Goal: Task Accomplishment & Management: Manage account settings

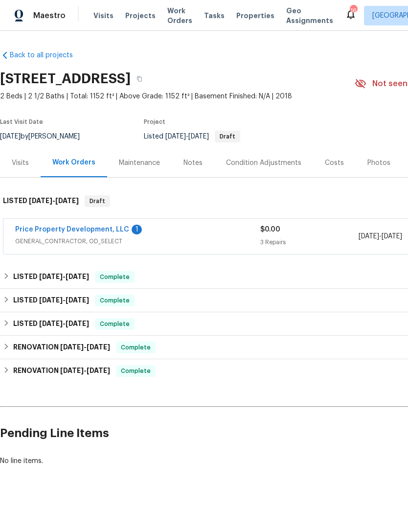
click at [215, 234] on div "Price Property Development, LLC 1" at bounding box center [137, 231] width 245 height 12
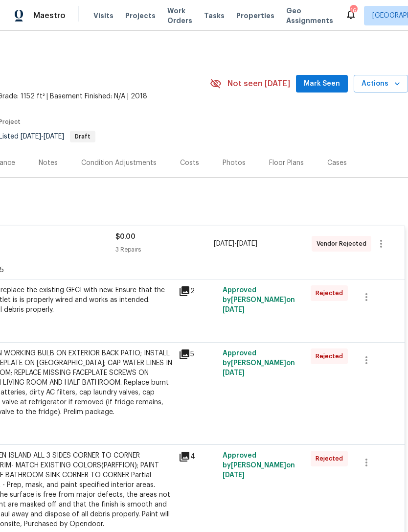
scroll to position [0, 145]
click at [383, 243] on icon "button" at bounding box center [381, 244] width 12 height 12
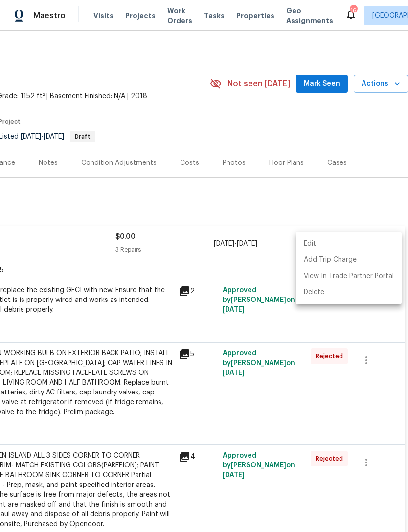
click at [354, 239] on li "Edit" at bounding box center [349, 244] width 106 height 16
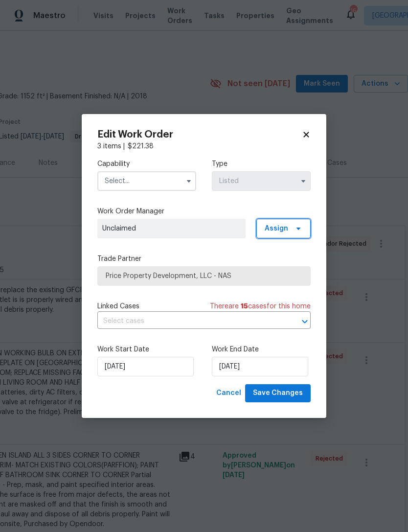
click at [286, 229] on span "Assign" at bounding box center [276, 229] width 23 height 10
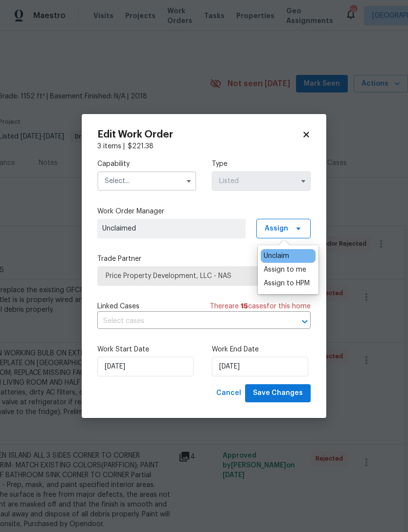
click at [294, 271] on div "Assign to me" at bounding box center [285, 270] width 43 height 10
click at [164, 175] on input "text" at bounding box center [146, 181] width 99 height 20
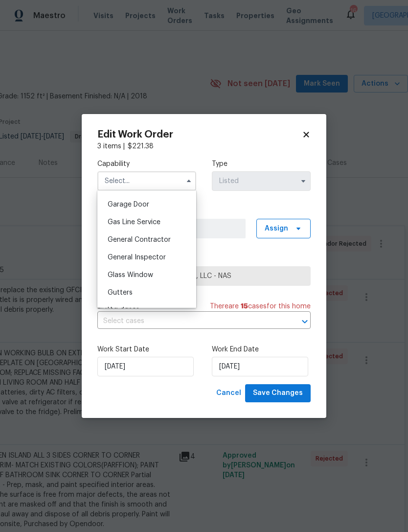
scroll to position [440, 0]
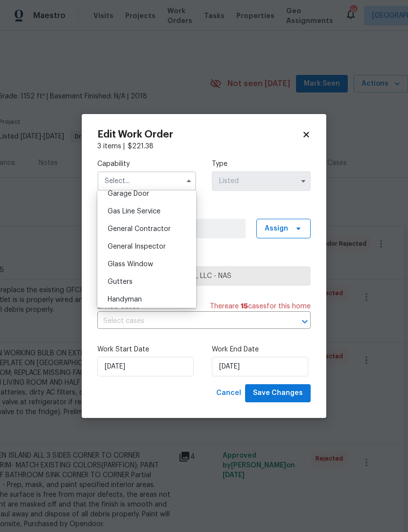
click at [168, 224] on div "General Contractor" at bounding box center [147, 229] width 94 height 18
type input "General Contractor"
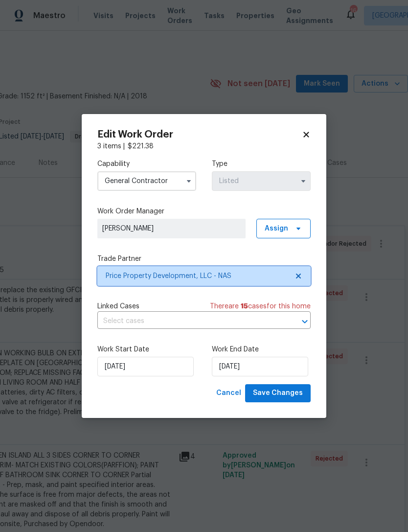
click at [261, 273] on span "Price Property Development, LLC - NAS" at bounding box center [197, 276] width 182 height 10
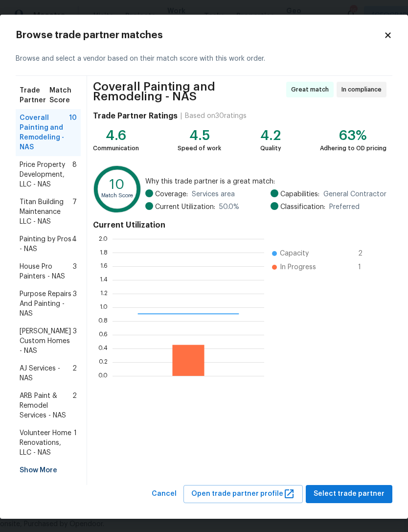
scroll to position [137, 152]
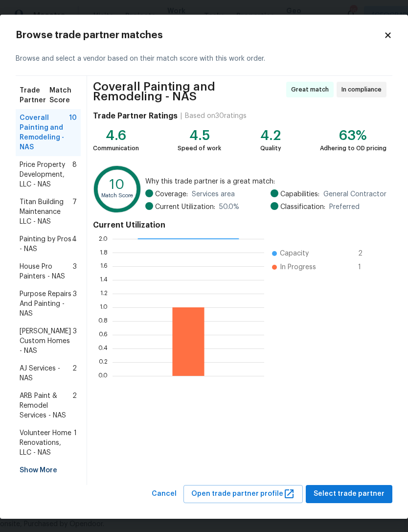
click at [37, 217] on span "Titan Building Maintenance LLC - NAS" at bounding box center [46, 211] width 53 height 29
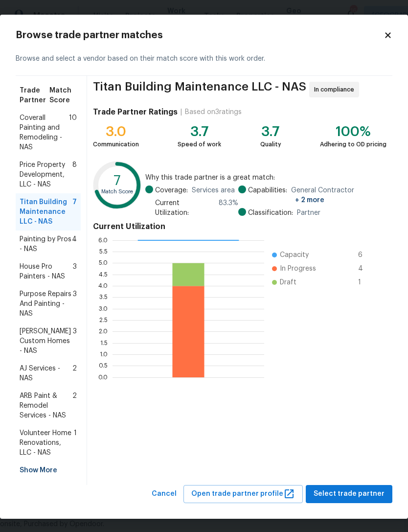
click at [38, 178] on span "Price Property Development, LLC - NAS" at bounding box center [46, 174] width 53 height 29
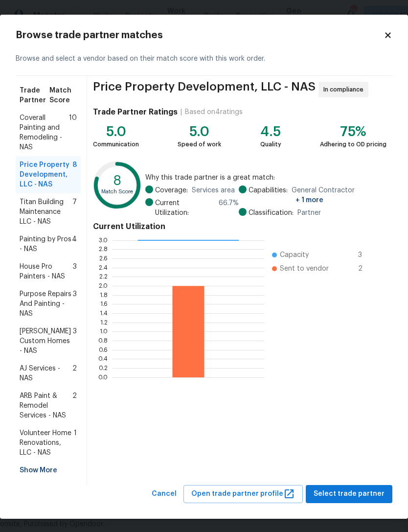
click at [38, 139] on span "Coverall Painting and Remodeling - NAS" at bounding box center [44, 132] width 49 height 39
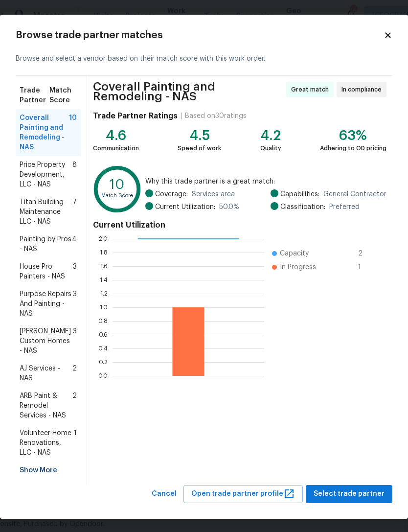
click at [43, 220] on span "Titan Building Maintenance LLC - NAS" at bounding box center [46, 211] width 53 height 29
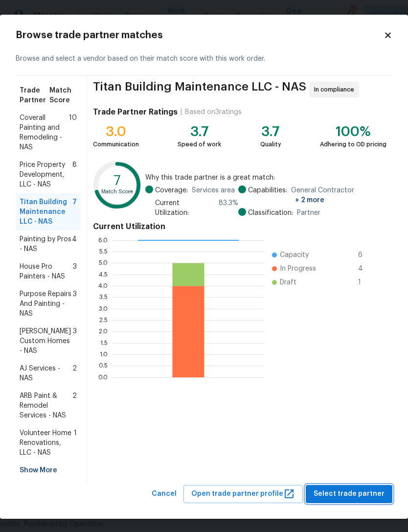
click at [351, 488] on span "Select trade partner" at bounding box center [349, 494] width 71 height 12
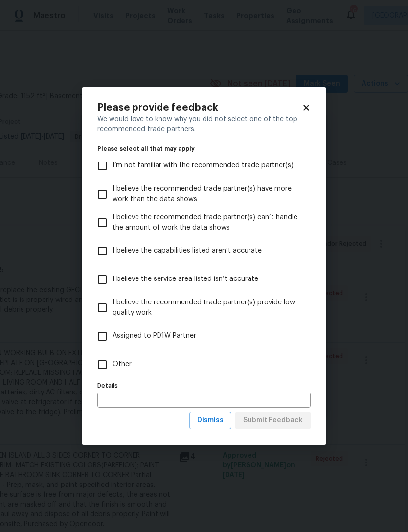
click at [306, 106] on icon at bounding box center [306, 107] width 9 height 9
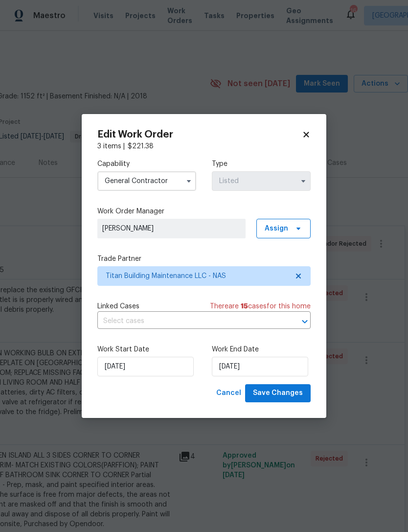
click at [255, 321] on input "text" at bounding box center [190, 321] width 186 height 15
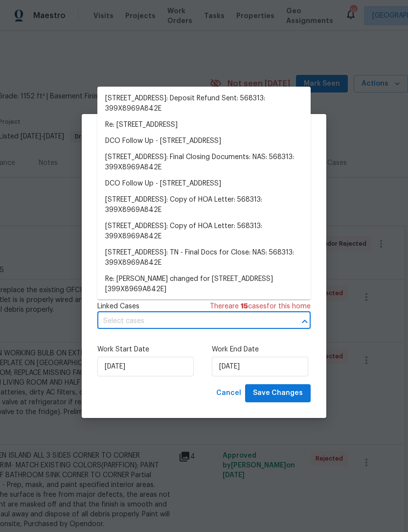
click at [361, 182] on body "Maestro Visits Projects Work Orders Tasks Properties Geo Assignments 16 Nashvil…" at bounding box center [204, 266] width 408 height 532
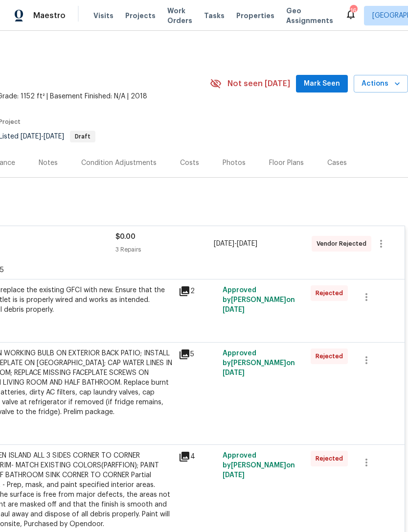
scroll to position [0, 145]
click at [385, 244] on icon "button" at bounding box center [381, 244] width 12 height 12
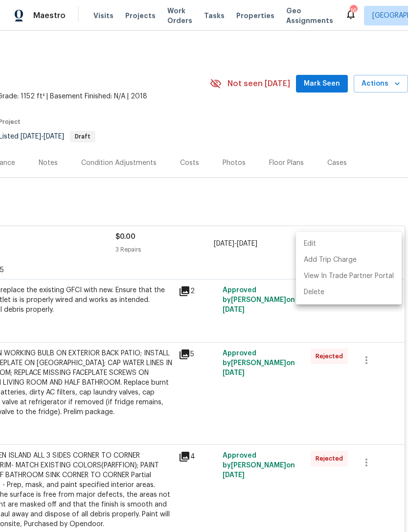
click at [369, 242] on li "Edit" at bounding box center [349, 244] width 106 height 16
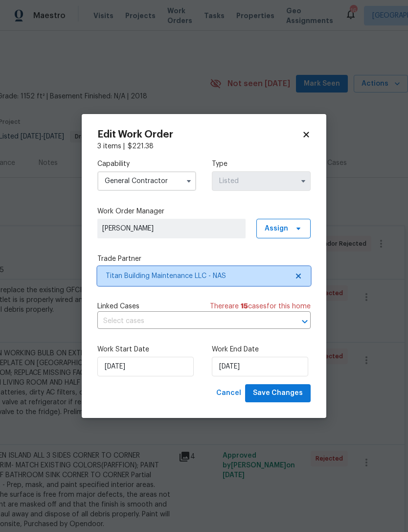
click at [259, 274] on span "Titan Building Maintenance LLC - NAS" at bounding box center [197, 276] width 182 height 10
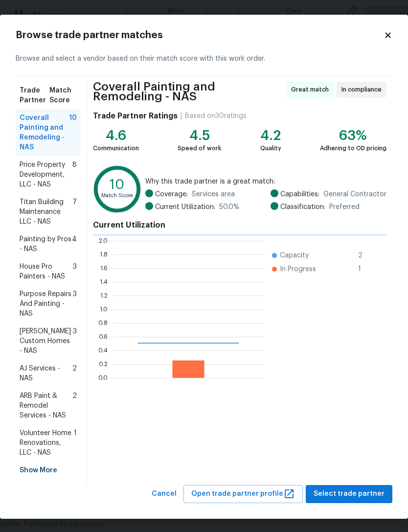
scroll to position [137, 152]
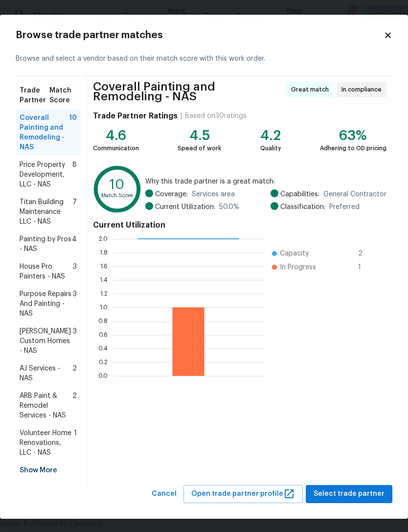
click at [40, 217] on span "Titan Building Maintenance LLC - NAS" at bounding box center [46, 211] width 53 height 29
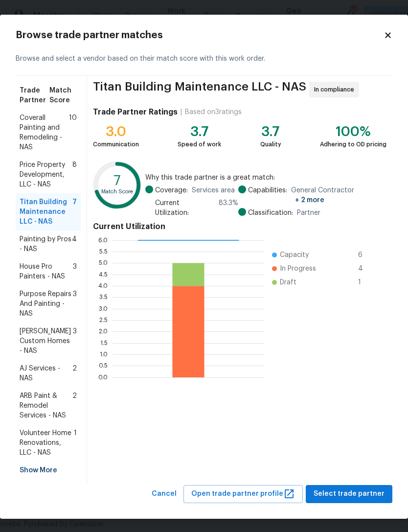
click at [40, 253] on span "Painting by Pros - NAS" at bounding box center [46, 244] width 52 height 20
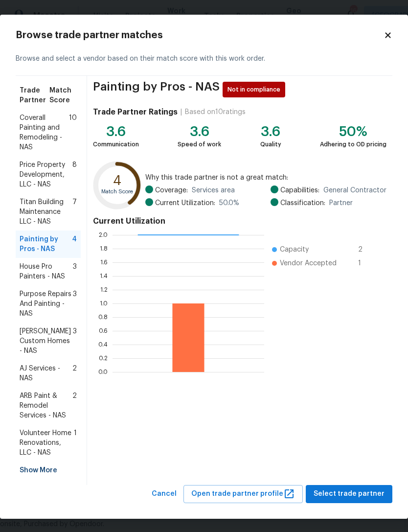
click at [40, 280] on span "House Pro Painters - NAS" at bounding box center [46, 272] width 53 height 20
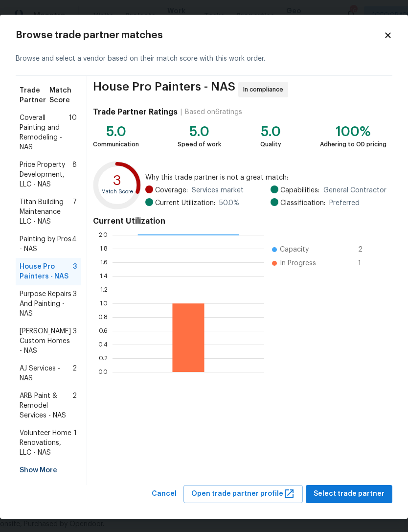
click at [44, 216] on span "Titan Building Maintenance LLC - NAS" at bounding box center [46, 211] width 53 height 29
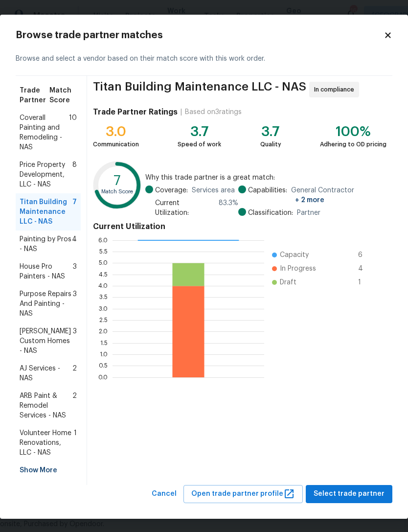
click at [45, 251] on span "Painting by Pros - NAS" at bounding box center [46, 244] width 52 height 20
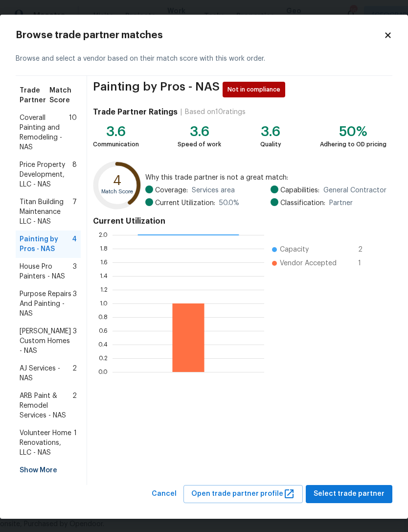
click at [45, 276] on span "House Pro Painters - NAS" at bounding box center [46, 272] width 53 height 20
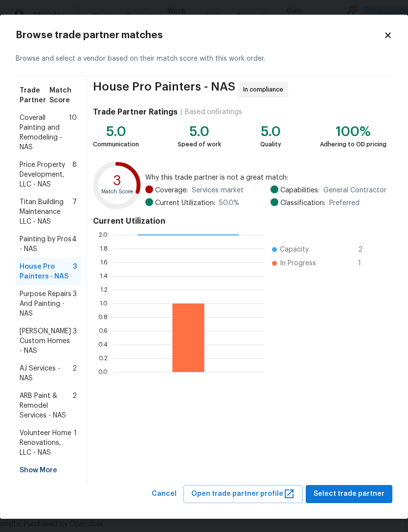
click at [47, 213] on span "Titan Building Maintenance LLC - NAS" at bounding box center [46, 211] width 53 height 29
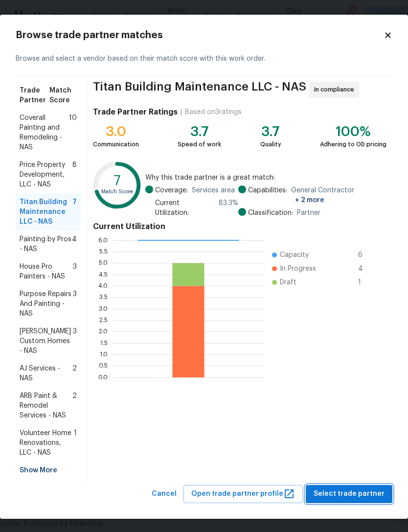
click at [354, 489] on span "Select trade partner" at bounding box center [349, 494] width 71 height 12
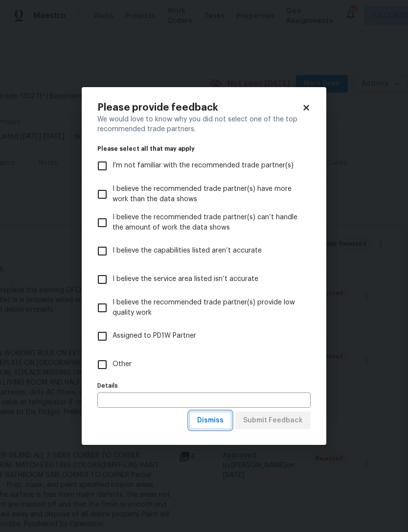
click at [207, 421] on span "Dismiss" at bounding box center [210, 420] width 26 height 12
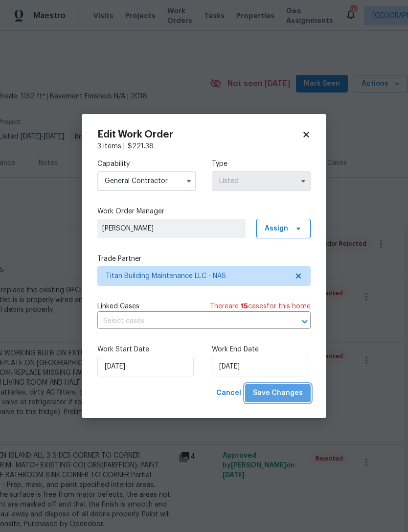
click at [296, 393] on span "Save Changes" at bounding box center [278, 393] width 50 height 12
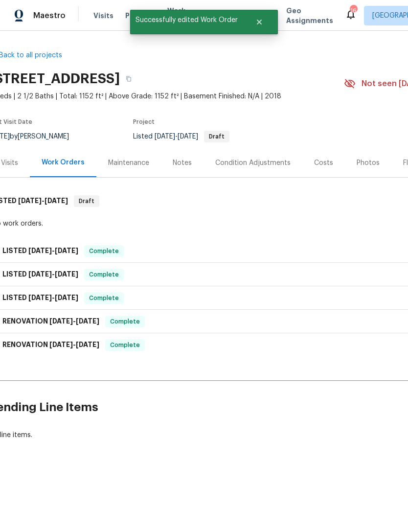
scroll to position [0, -1]
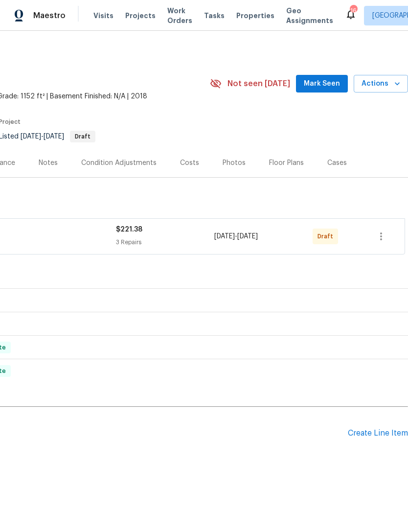
scroll to position [0, 145]
click at [388, 235] on button "button" at bounding box center [380, 236] width 23 height 23
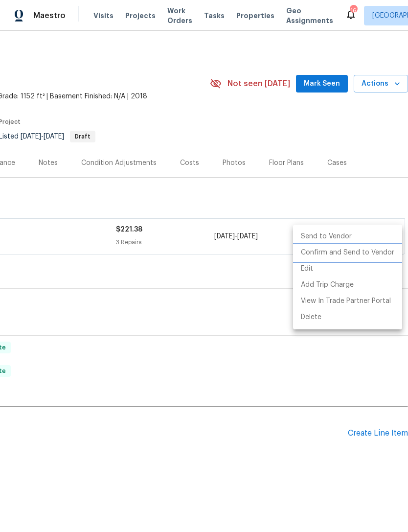
click at [364, 254] on li "Confirm and Send to Vendor" at bounding box center [347, 253] width 109 height 16
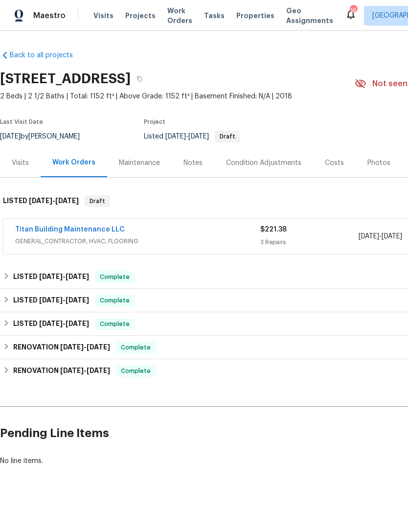
click at [149, 237] on span "GENERAL_CONTRACTOR, HVAC, FLOORING" at bounding box center [137, 241] width 245 height 10
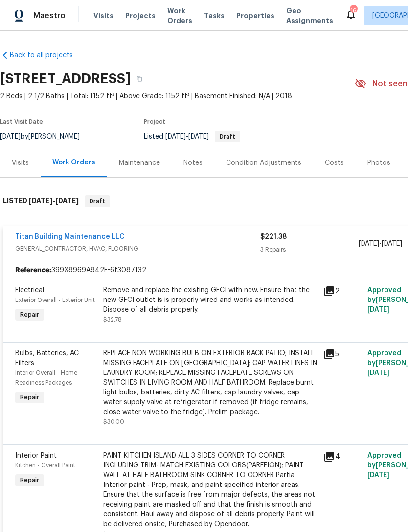
click at [54, 239] on link "Titan Building Maintenance LLC" at bounding box center [70, 236] width 110 height 7
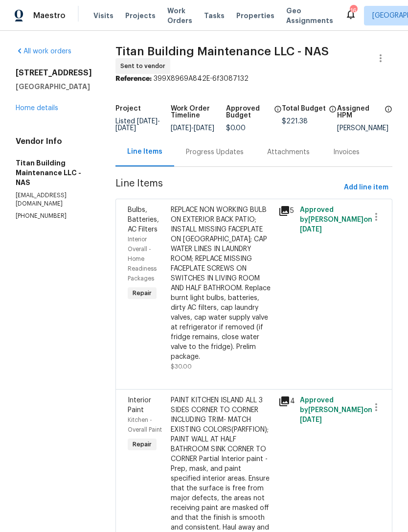
click at [214, 153] on div "Progress Updates" at bounding box center [214, 151] width 81 height 29
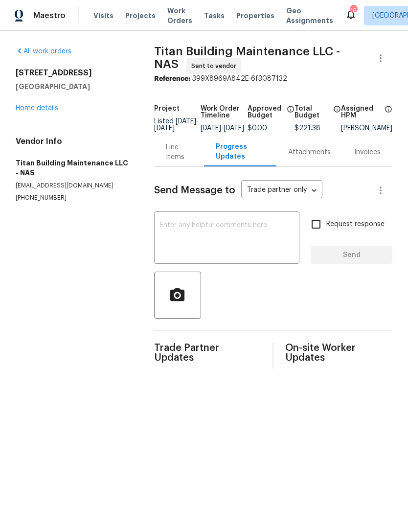
click at [264, 252] on textarea at bounding box center [227, 239] width 134 height 34
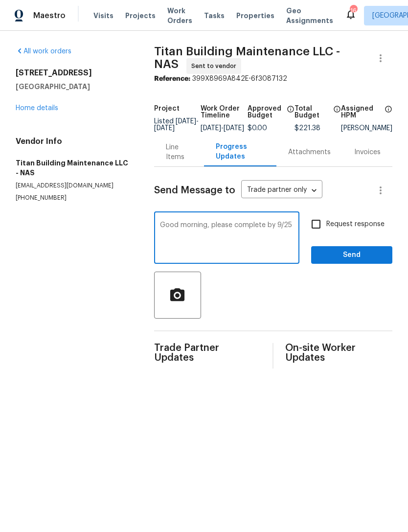
type textarea "Good morning, please complete by 9/25"
click at [368, 256] on span "Send" at bounding box center [352, 255] width 66 height 12
